Goal: Task Accomplishment & Management: Use online tool/utility

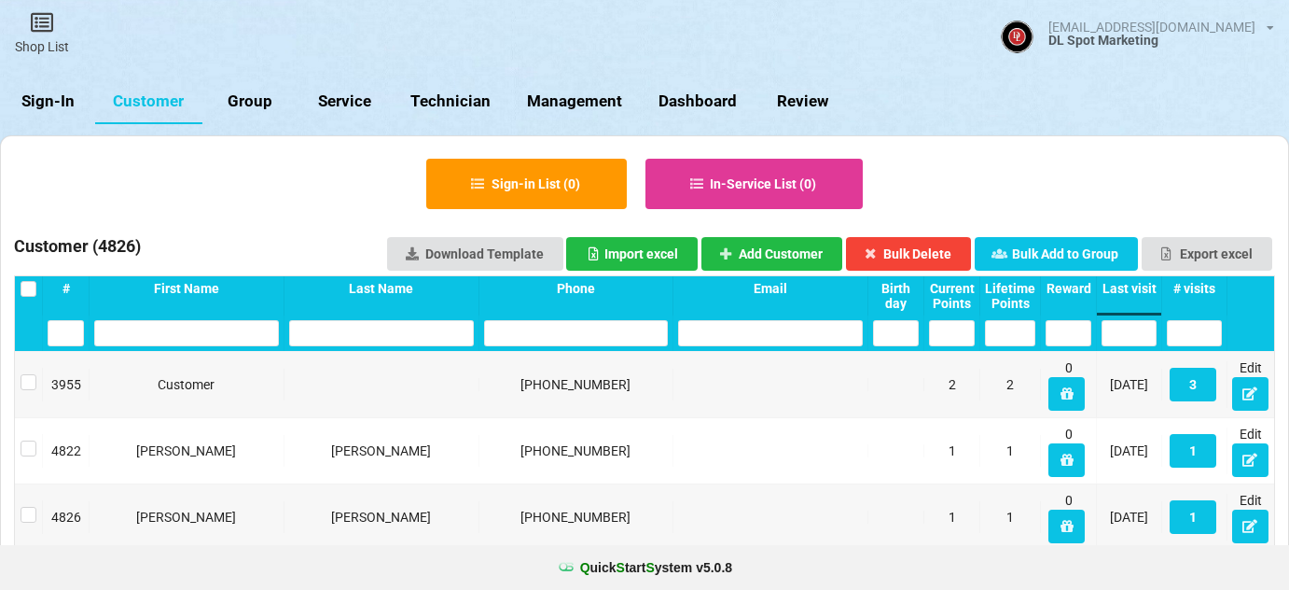
select select "25"
click at [53, 101] on link "Sign-In" at bounding box center [47, 101] width 95 height 45
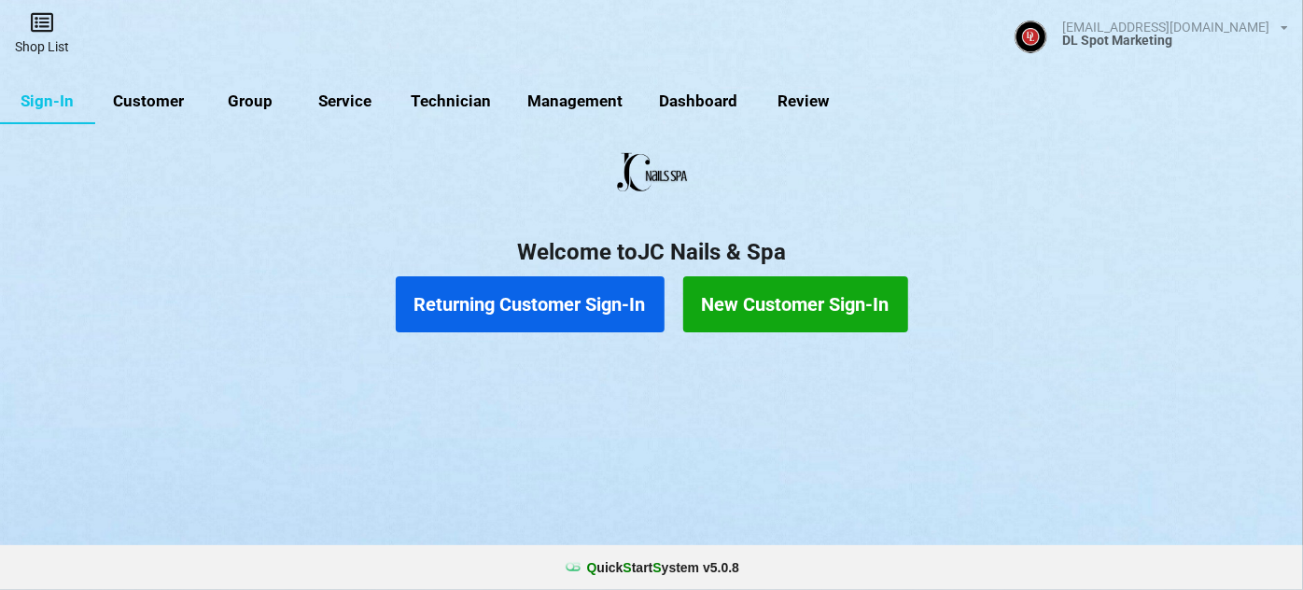
click at [44, 31] on icon at bounding box center [42, 22] width 26 height 22
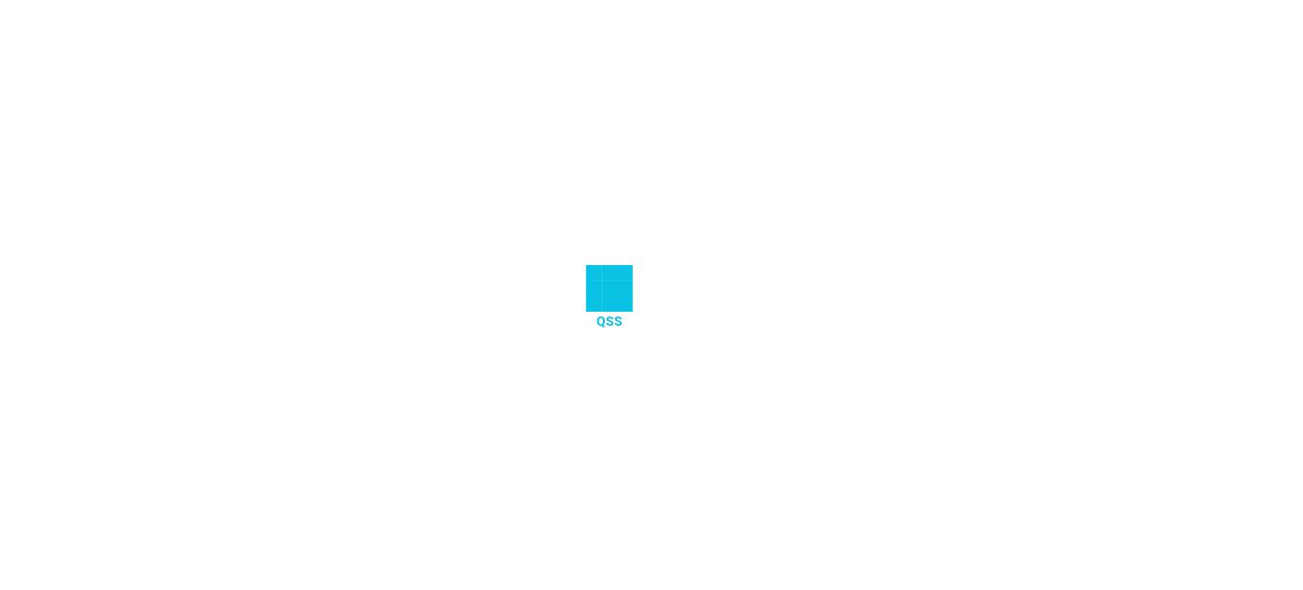
select select "25"
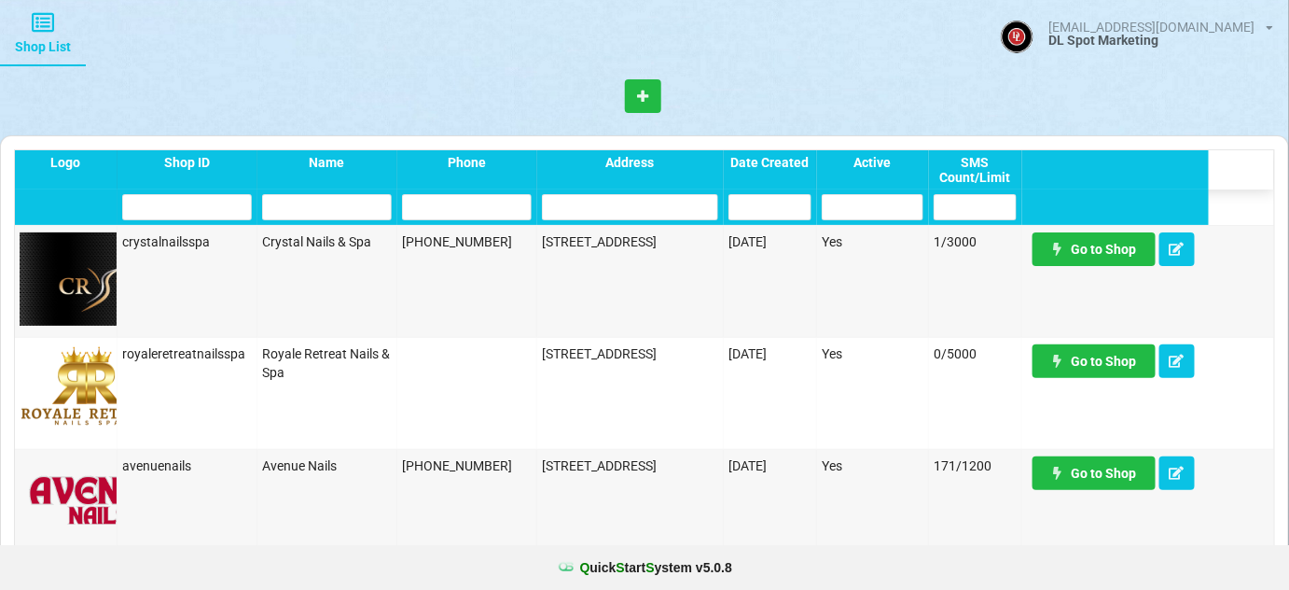
scroll to position [1244, 0]
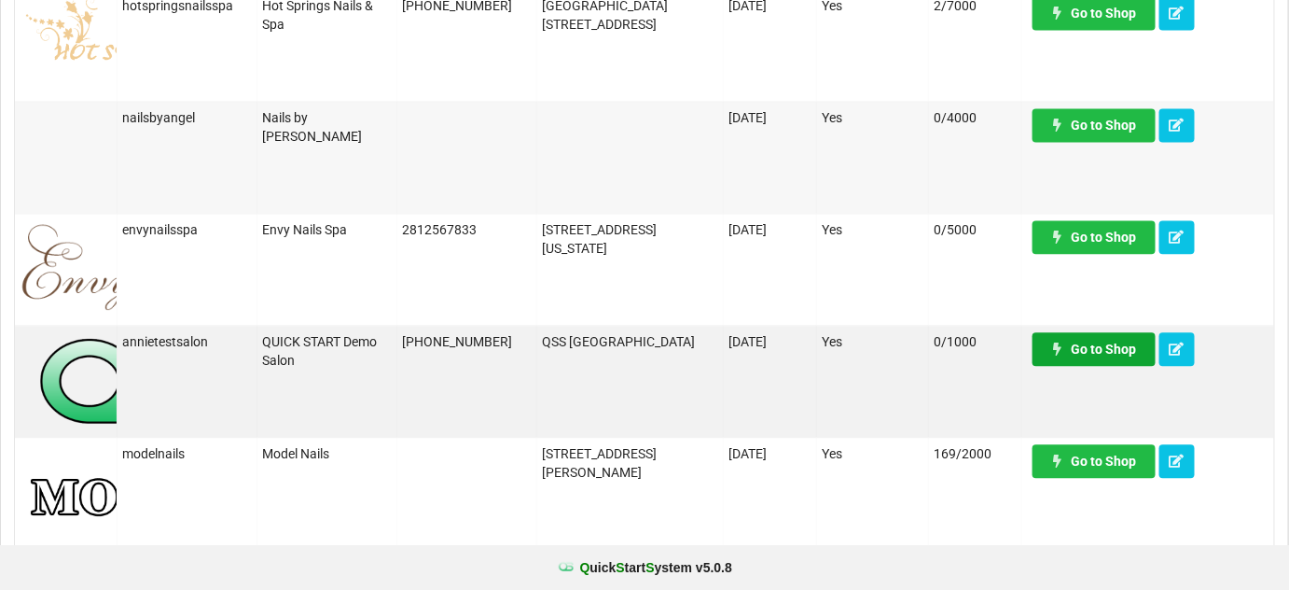
click at [645, 295] on link "Go to Shop" at bounding box center [645, 295] width 0 height 0
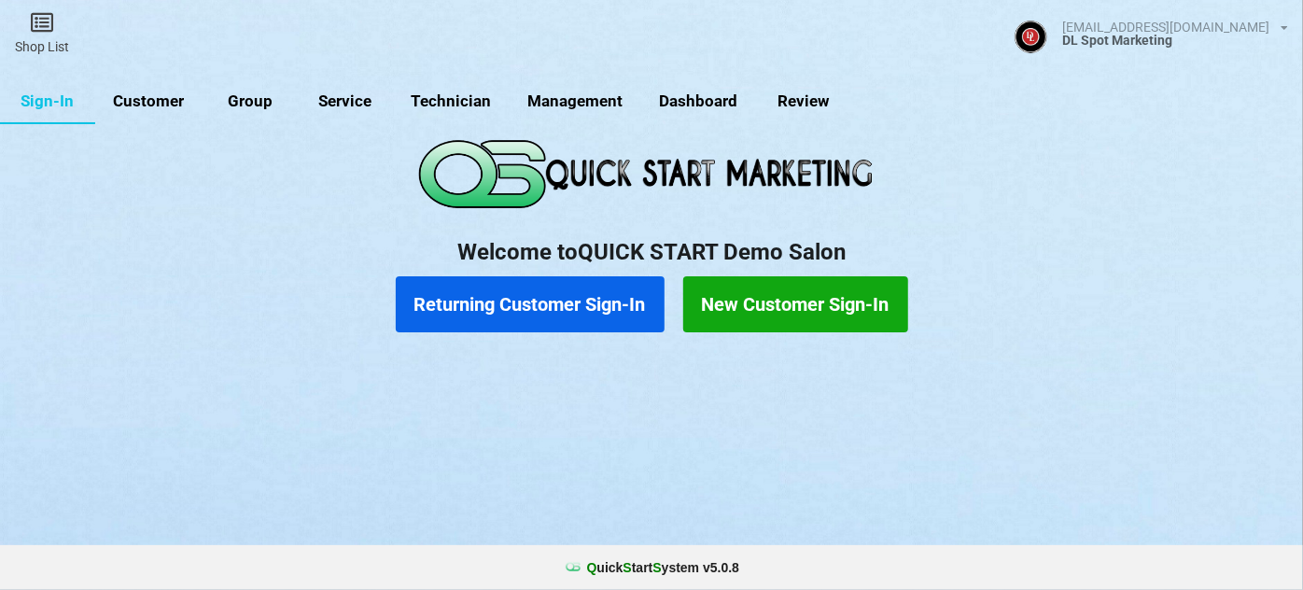
click at [241, 104] on link "Group" at bounding box center [249, 101] width 95 height 45
select select "25"
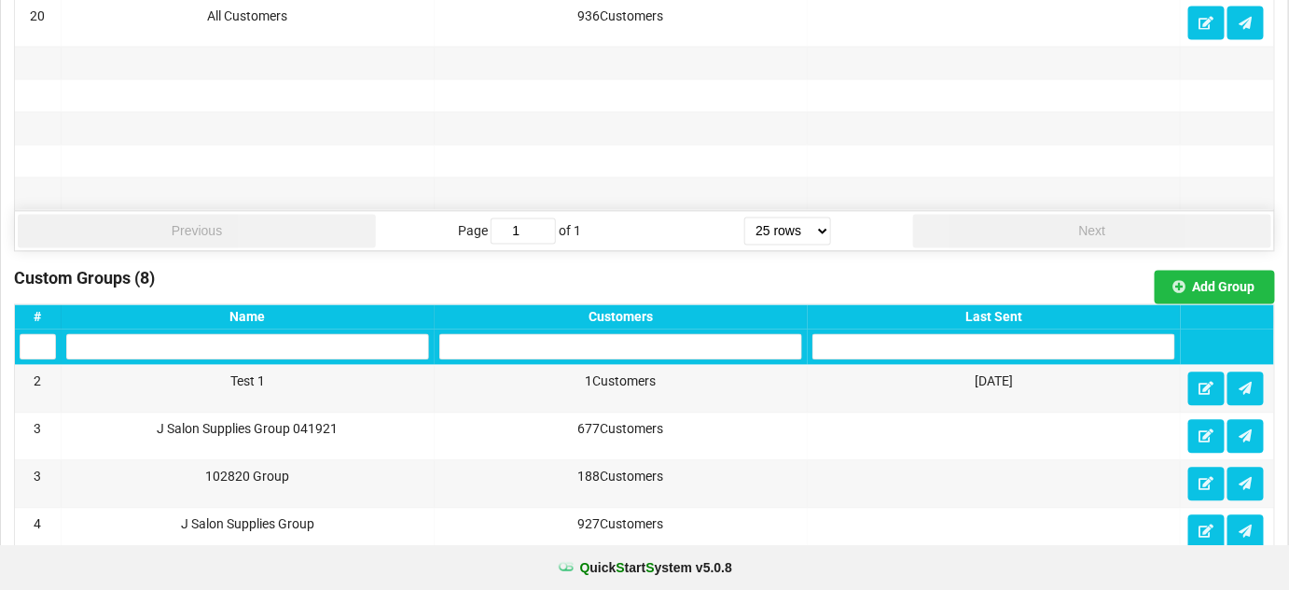
scroll to position [1244, 0]
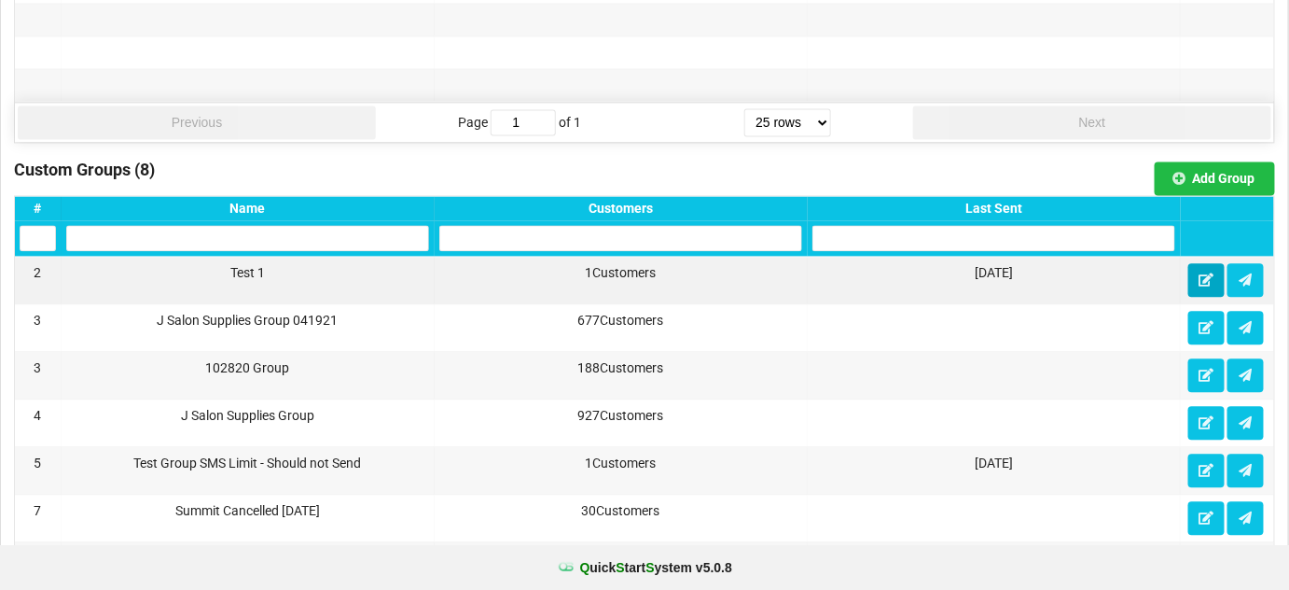
click at [1205, 273] on icon at bounding box center [1207, 278] width 16 height 11
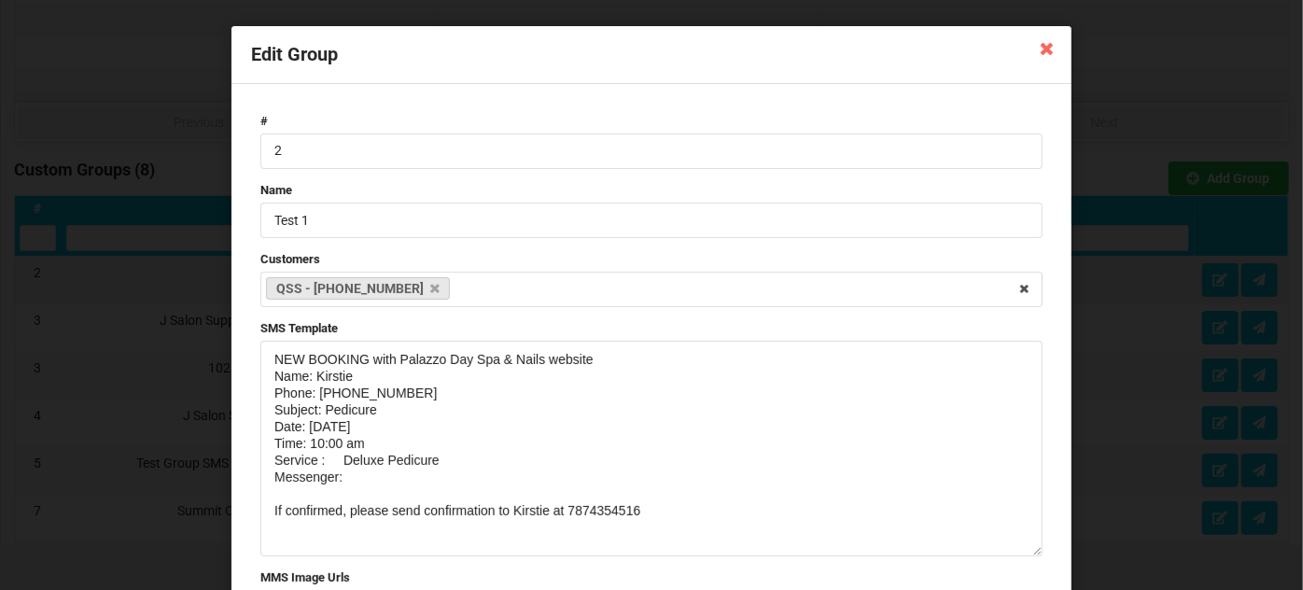
drag, startPoint x: 1032, startPoint y: 406, endPoint x: 1020, endPoint y: 550, distance: 144.2
click at [1020, 550] on textarea "NEW BOOKING with Palazzo Day Spa & Nails website Name: Kirstie Phone: 787435451…" at bounding box center [651, 449] width 782 height 216
drag, startPoint x: 626, startPoint y: 515, endPoint x: 232, endPoint y: 353, distance: 425.9
click at [232, 353] on div "# 2 Name Test 1 Customers QSS - 832-794-7606 Select Customers To Uyen - 201-668…" at bounding box center [651, 446] width 840 height 724
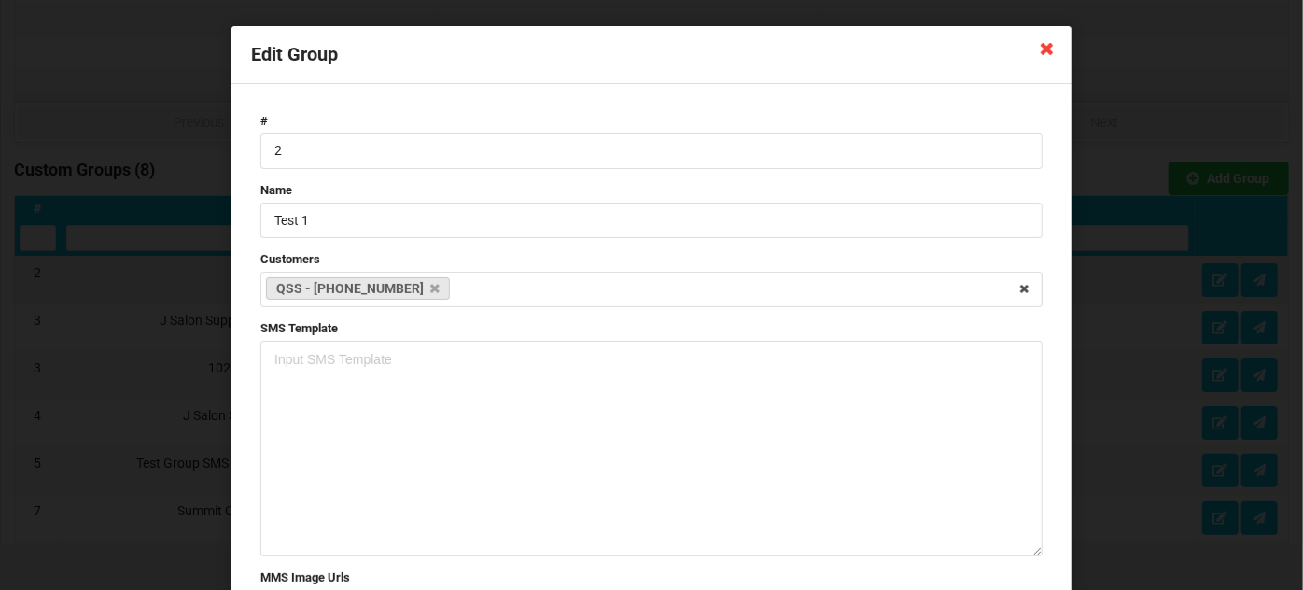
click at [1047, 49] on icon at bounding box center [1047, 48] width 30 height 30
